Goal: Find specific page/section: Find specific page/section

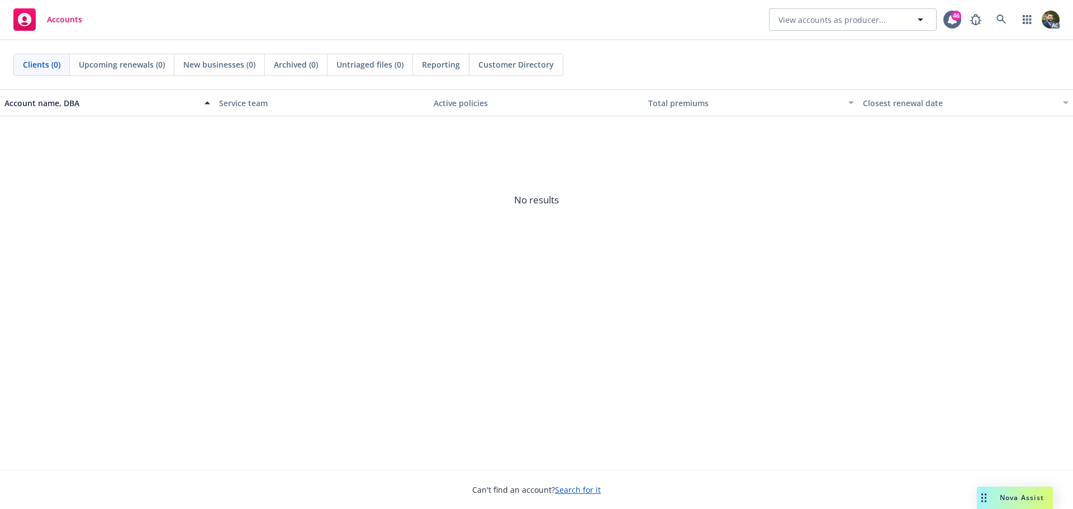
click at [998, 495] on div "Nova Assist" at bounding box center [1022, 497] width 62 height 9
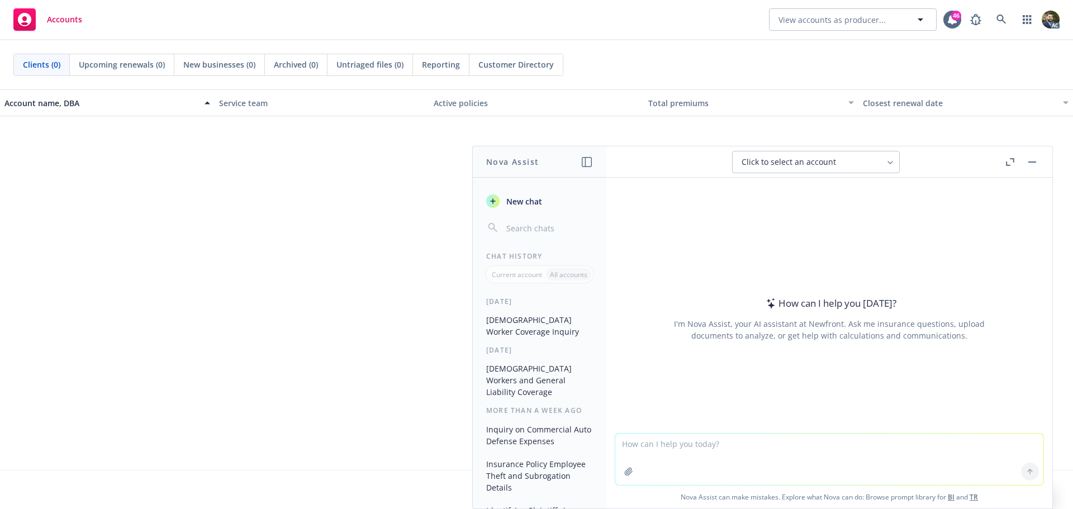
click at [537, 327] on button "[DEMOGRAPHIC_DATA] Worker Coverage Inquiry" at bounding box center [540, 326] width 116 height 30
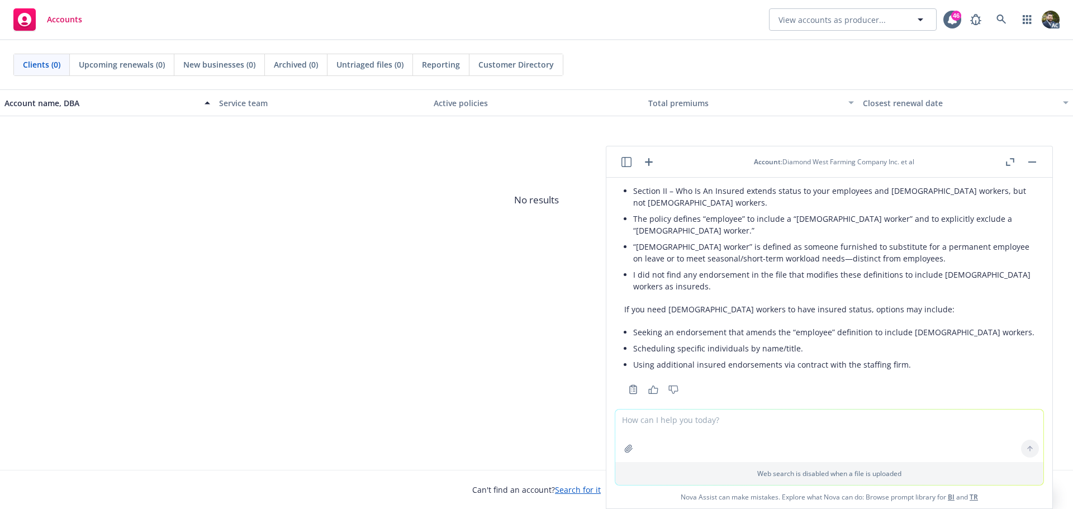
scroll to position [120, 0]
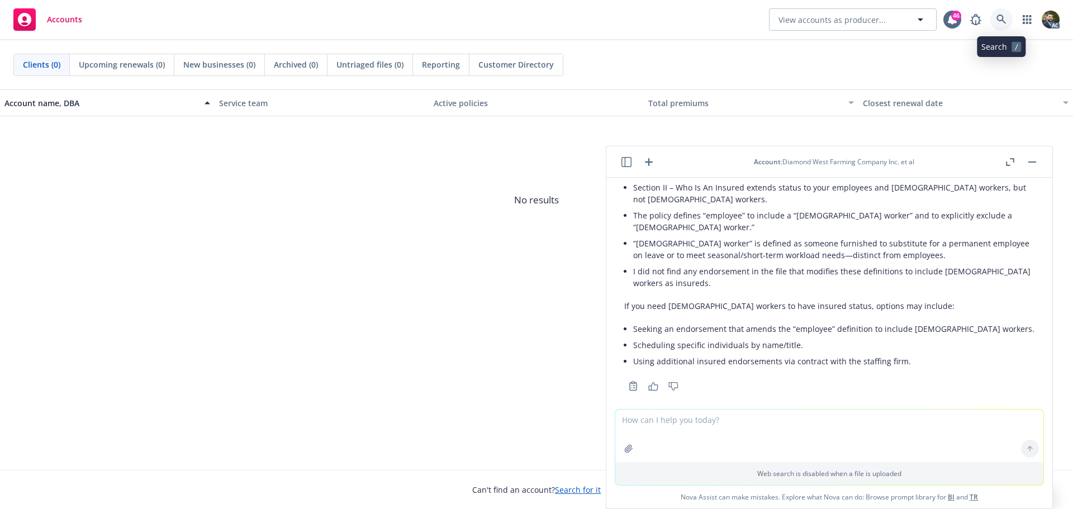
click at [1002, 21] on icon at bounding box center [1001, 20] width 10 height 10
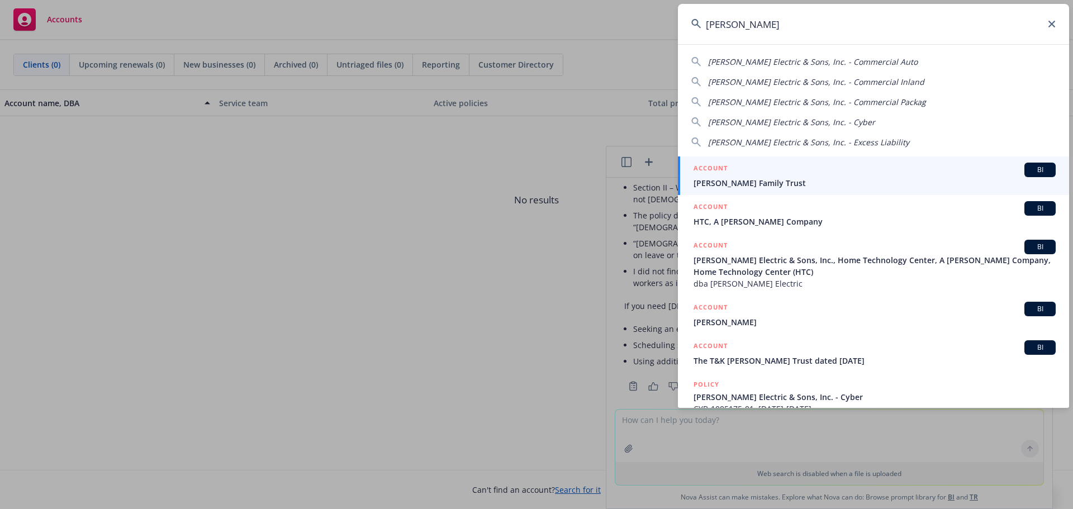
click at [807, 63] on span "[PERSON_NAME] Electric & Sons, Inc. - Commercial Auto" at bounding box center [813, 61] width 210 height 11
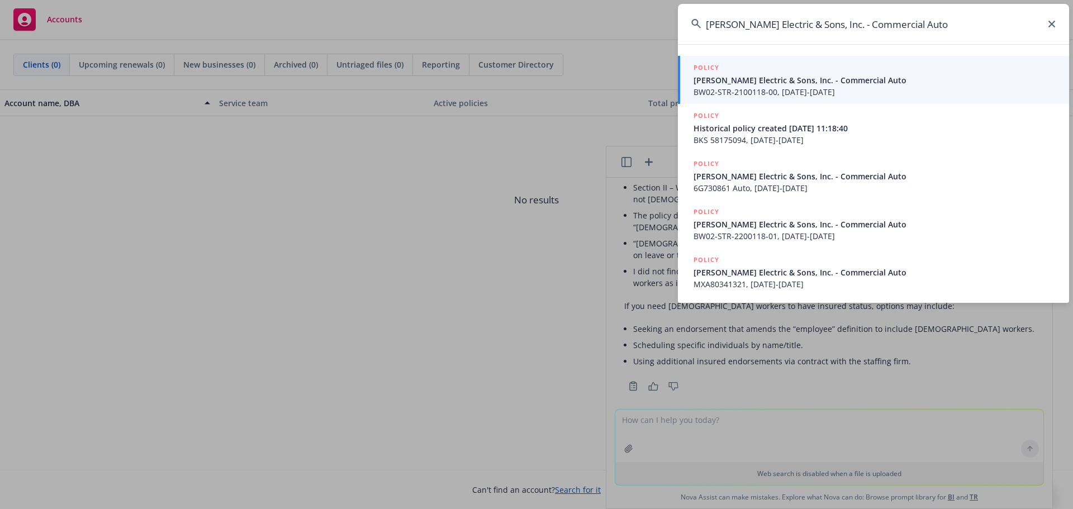
drag, startPoint x: 942, startPoint y: 22, endPoint x: 841, endPoint y: 25, distance: 101.2
click at [841, 25] on input "[PERSON_NAME] Electric & Sons, Inc. - Commercial Auto" at bounding box center [873, 24] width 391 height 40
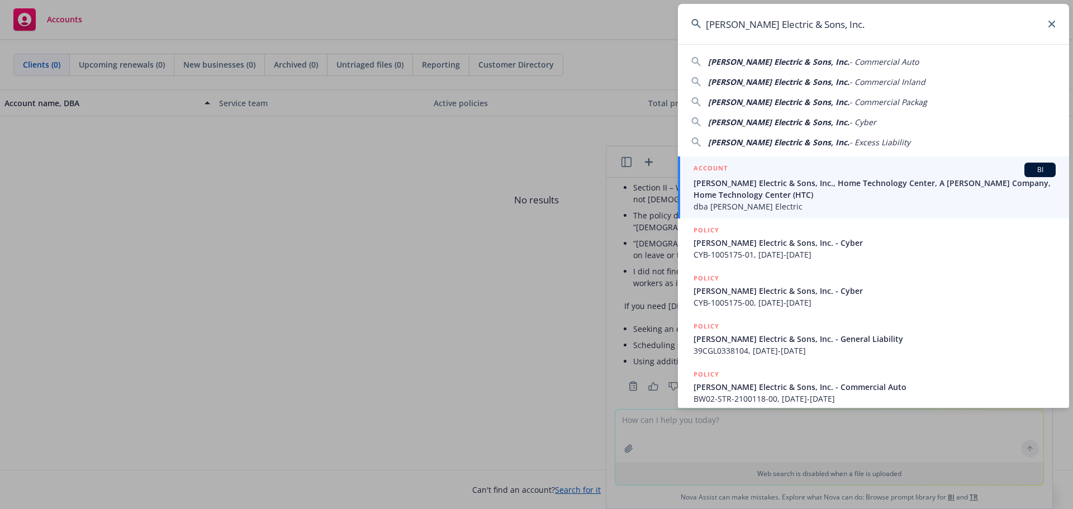
type input "[PERSON_NAME] Electric & Sons, Inc."
click at [831, 194] on span "[PERSON_NAME] Electric & Sons, Inc., Home Technology Center, A [PERSON_NAME] Co…" at bounding box center [874, 188] width 362 height 23
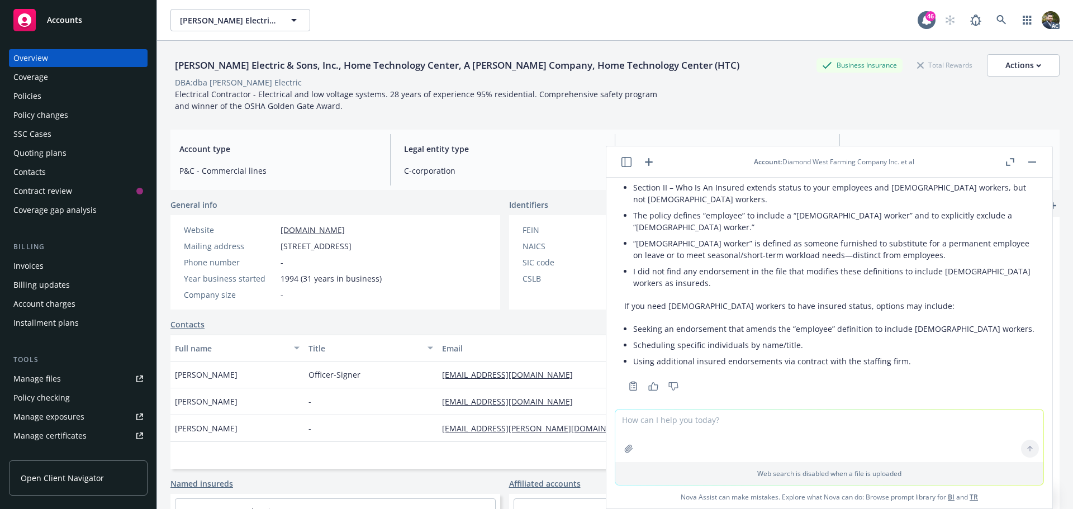
click at [30, 103] on div "Policies" at bounding box center [27, 96] width 28 height 18
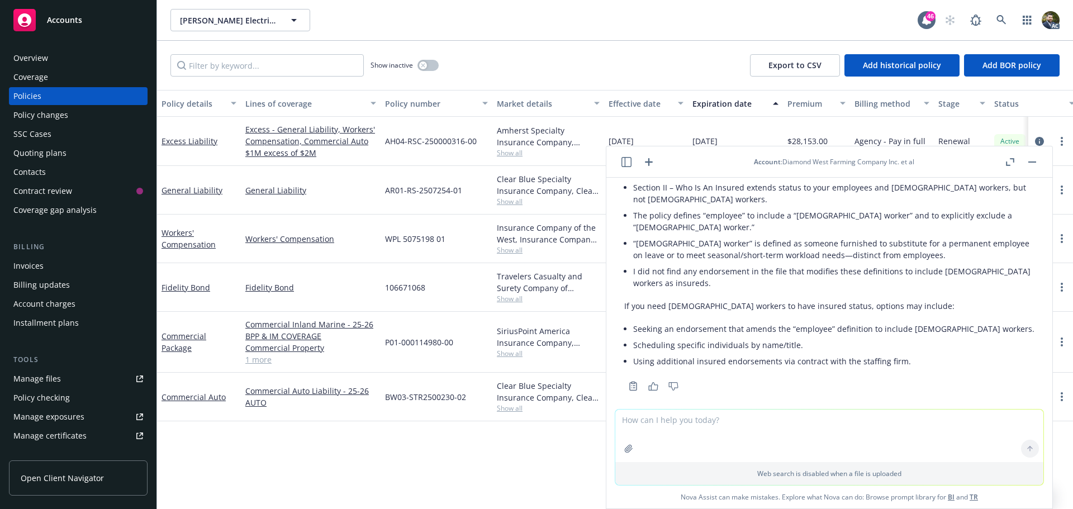
click at [1029, 162] on button "button" at bounding box center [1031, 161] width 13 height 13
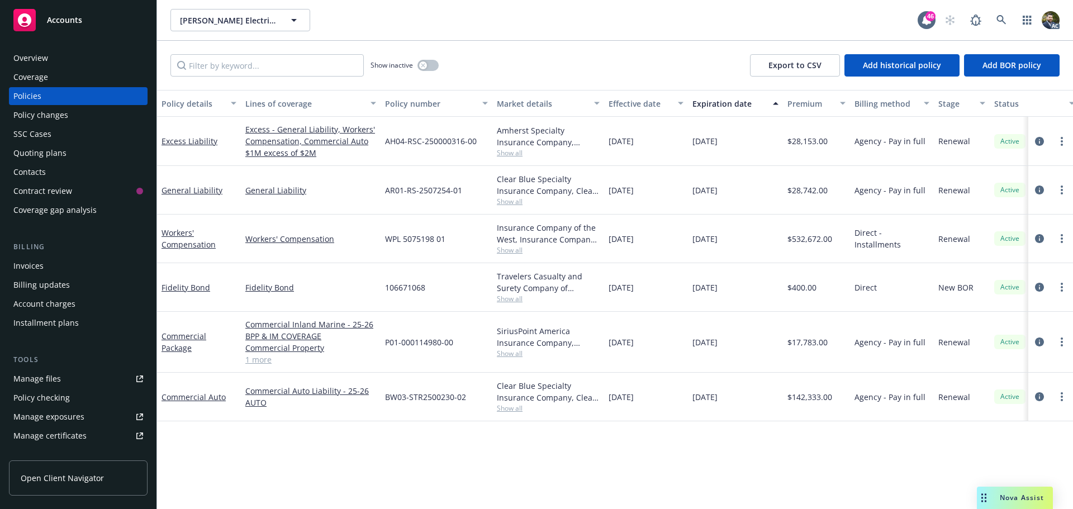
click at [193, 96] on button "Policy details" at bounding box center [199, 103] width 84 height 27
click at [425, 63] on icon "button" at bounding box center [423, 65] width 4 height 4
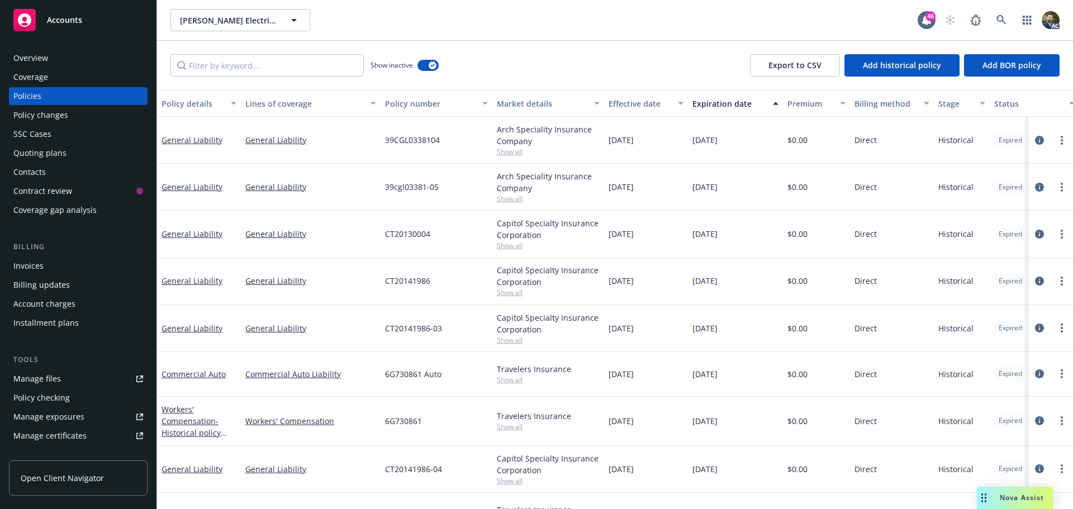
click at [187, 101] on div "Policy details" at bounding box center [192, 104] width 63 height 12
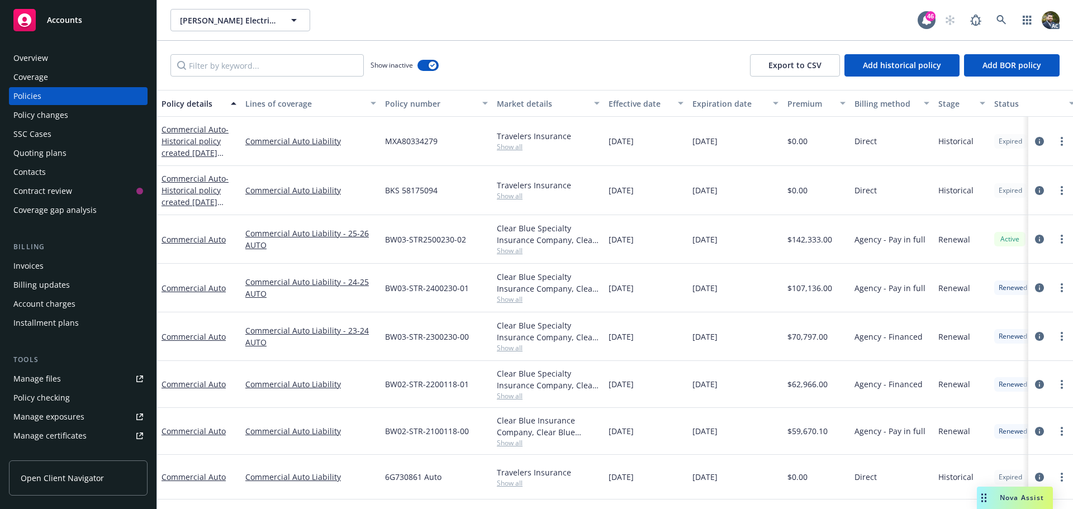
click at [191, 103] on div "Policy details" at bounding box center [192, 104] width 63 height 12
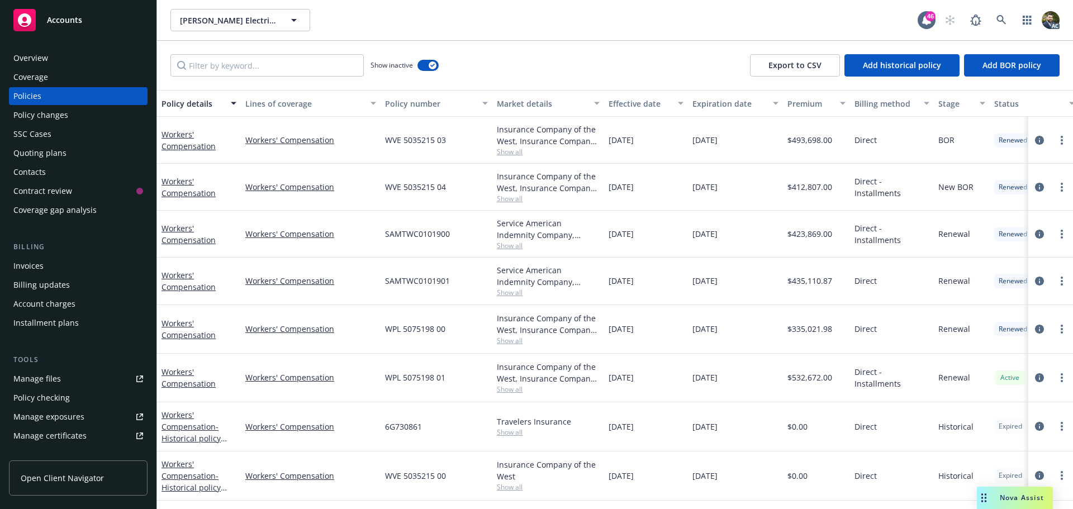
click at [194, 103] on div "Policy details" at bounding box center [192, 104] width 63 height 12
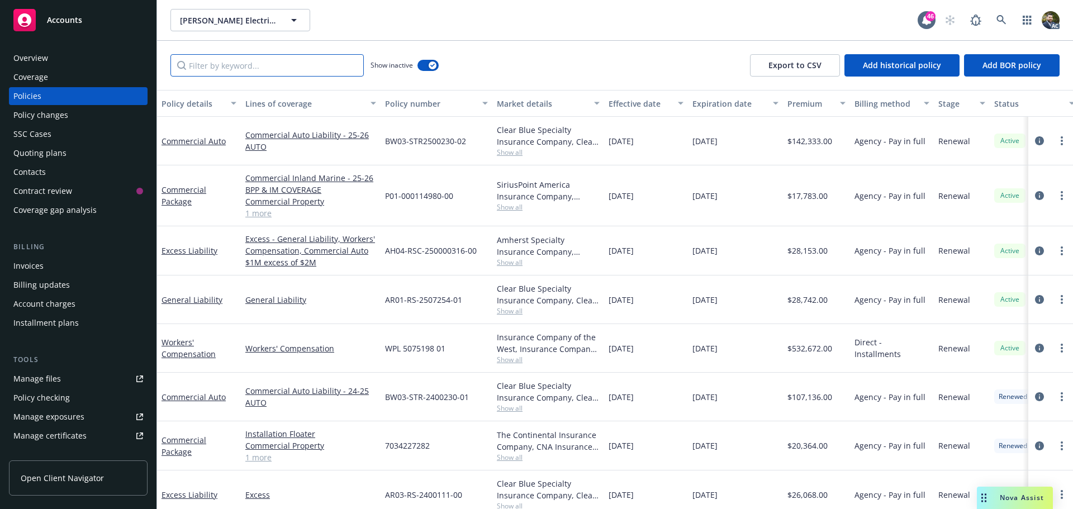
click at [271, 67] on input "Filter by keyword..." at bounding box center [266, 65] width 193 height 22
type input "arch"
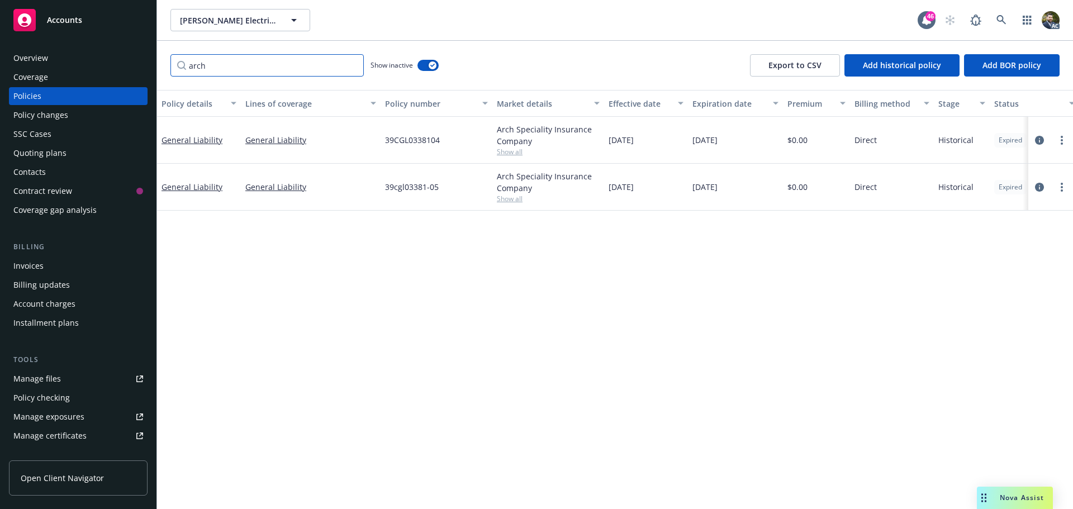
click at [351, 65] on input "arch" at bounding box center [266, 65] width 193 height 22
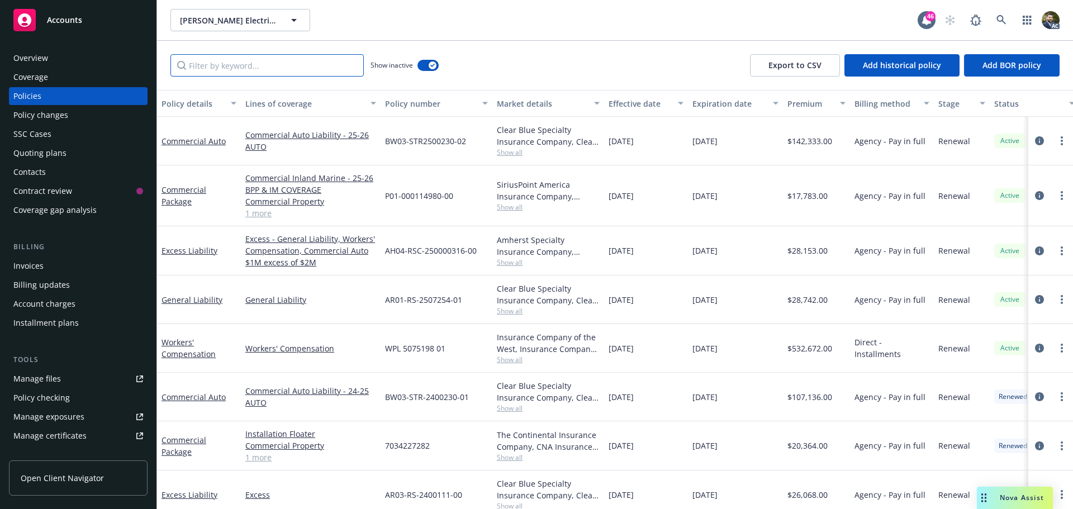
click at [241, 63] on input "Filter by keyword..." at bounding box center [266, 65] width 193 height 22
type input "general"
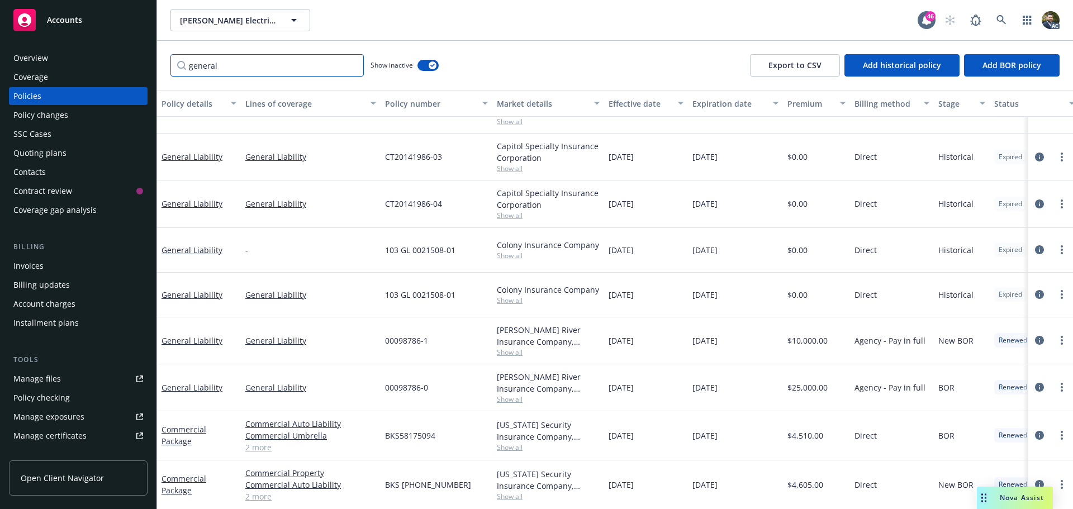
scroll to position [401, 0]
